Goal: Task Accomplishment & Management: Use online tool/utility

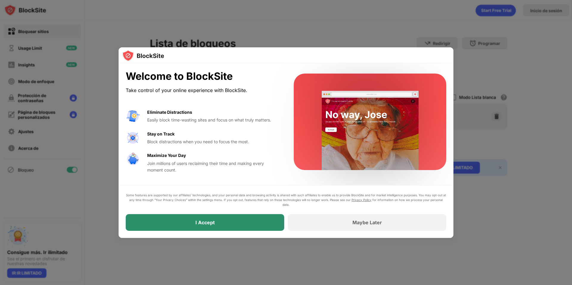
click at [249, 221] on div "I Accept" at bounding box center [205, 222] width 158 height 17
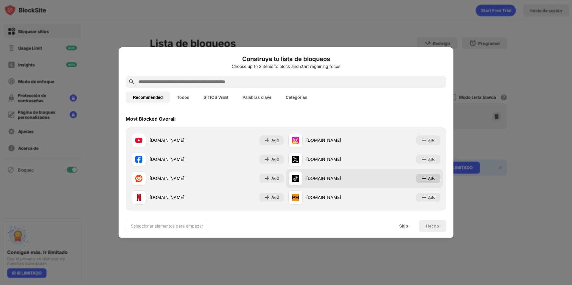
click at [429, 177] on div "Add" at bounding box center [431, 178] width 7 height 6
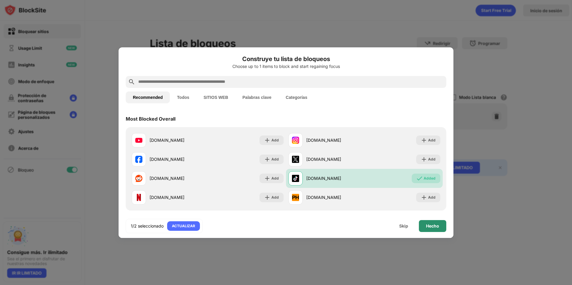
click at [434, 225] on div "Hecho" at bounding box center [432, 226] width 13 height 5
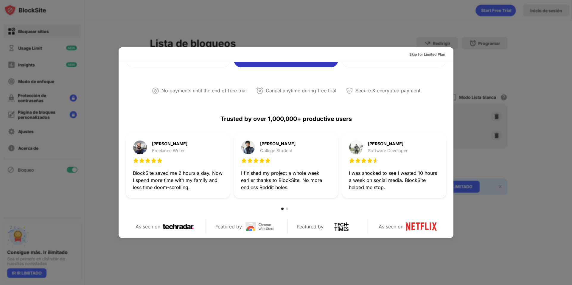
scroll to position [290, 0]
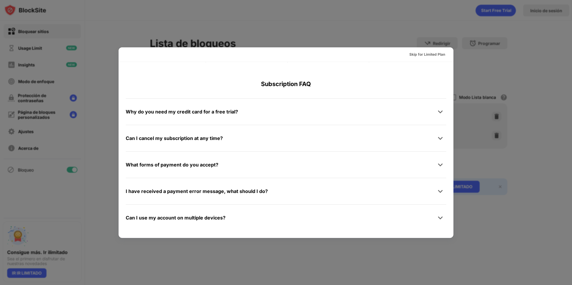
click at [485, 50] on div at bounding box center [286, 142] width 572 height 285
click at [432, 54] on div "Skip for Limited Plan" at bounding box center [427, 55] width 36 height 6
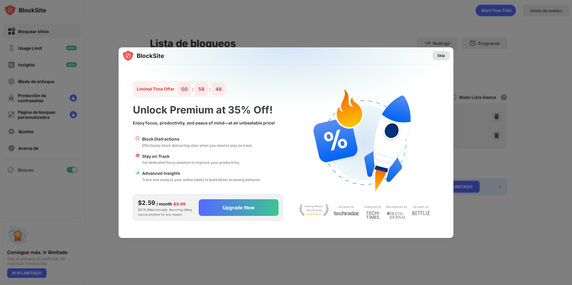
click at [441, 55] on div "Skip" at bounding box center [441, 56] width 8 height 6
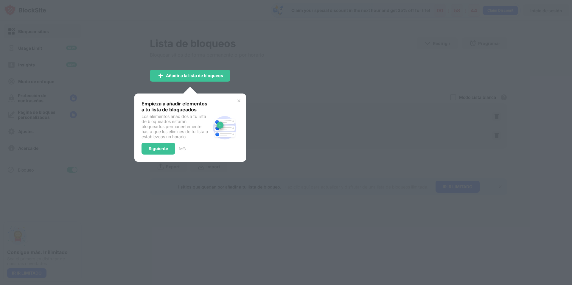
click at [297, 83] on div at bounding box center [286, 142] width 572 height 285
click at [158, 151] on div "Siguiente" at bounding box center [158, 149] width 34 height 12
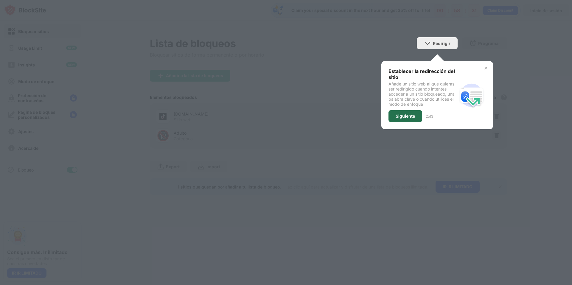
click at [407, 116] on div "Siguiente" at bounding box center [404, 116] width 19 height 5
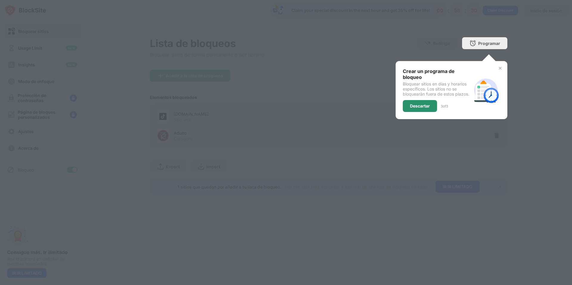
click at [415, 108] on div "Descartar" at bounding box center [420, 106] width 34 height 12
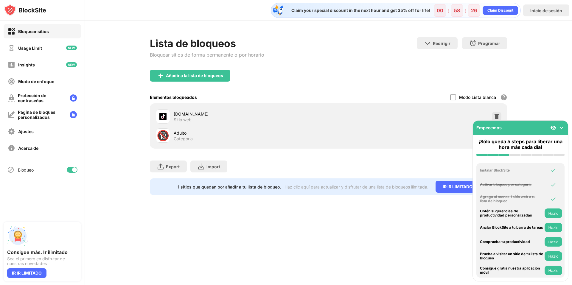
click at [560, 127] on img at bounding box center [561, 128] width 6 height 6
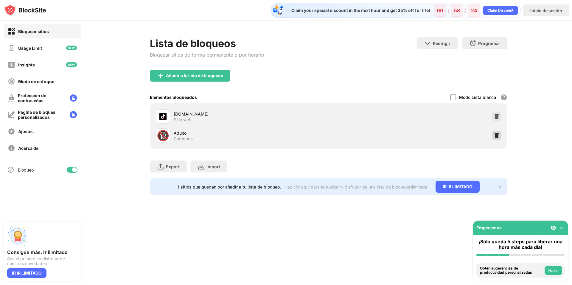
click at [497, 136] on img at bounding box center [496, 136] width 6 height 6
